Goal: Entertainment & Leisure: Consume media (video, audio)

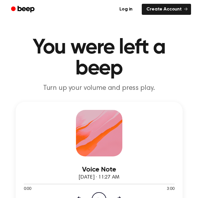
click at [65, 154] on div "Voice Note [DATE] · 11:27 AM 0:00 3:00 Your browser does not support the [objec…" at bounding box center [99, 158] width 167 height 113
click at [99, 194] on icon "Play Audio" at bounding box center [99, 199] width 15 height 15
click at [100, 193] on icon "Pause Audio" at bounding box center [99, 199] width 15 height 15
click at [97, 194] on icon "Play Audio" at bounding box center [99, 199] width 15 height 15
click at [97, 194] on icon "Pause Audio" at bounding box center [99, 199] width 15 height 15
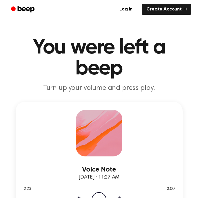
click at [77, 196] on icon "Rewind 5 seconds" at bounding box center [79, 200] width 6 height 8
click at [99, 194] on icon "Play Audio" at bounding box center [99, 199] width 15 height 15
click at [100, 193] on icon "Pause Audio" at bounding box center [99, 199] width 15 height 15
click at [80, 195] on div "1.0x Rewind 5 seconds Play Audio Skip 5 seconds" at bounding box center [99, 199] width 151 height 15
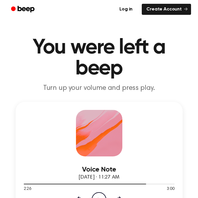
click at [80, 197] on icon at bounding box center [79, 199] width 6 height 7
click at [100, 195] on icon "Play Audio" at bounding box center [99, 199] width 15 height 15
click at [98, 195] on icon "Play Audio" at bounding box center [99, 199] width 15 height 15
click at [99, 192] on circle at bounding box center [99, 199] width 14 height 14
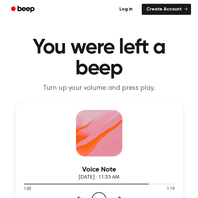
click at [100, 193] on icon "Play Audio" at bounding box center [99, 199] width 15 height 15
